Goal: Information Seeking & Learning: Learn about a topic

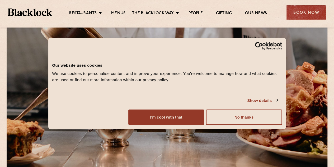
scroll to position [26, 0]
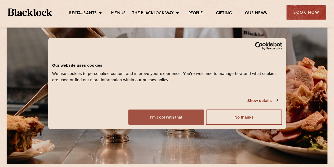
click at [204, 125] on button "I'm cool with that" at bounding box center [166, 116] width 76 height 15
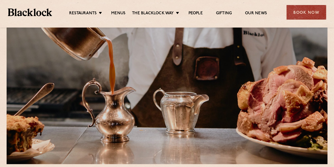
click at [118, 10] on ul "Restaurants Soho City Shoreditch Covent Garden Canary Wharf Manchester Birmingh…" at bounding box center [168, 12] width 232 height 8
click at [120, 13] on link "Menus" at bounding box center [118, 14] width 14 height 6
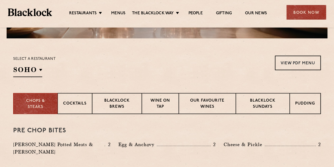
scroll to position [159, 0]
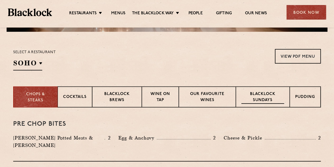
click at [258, 98] on p "Blacklock Sundays" at bounding box center [262, 97] width 43 height 12
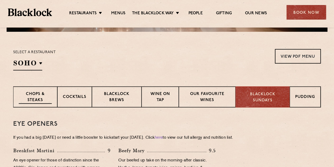
click at [18, 96] on div "Chops & Steaks" at bounding box center [35, 96] width 44 height 21
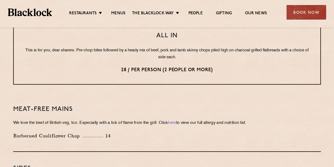
scroll to position [766, 0]
